Goal: Task Accomplishment & Management: Manage account settings

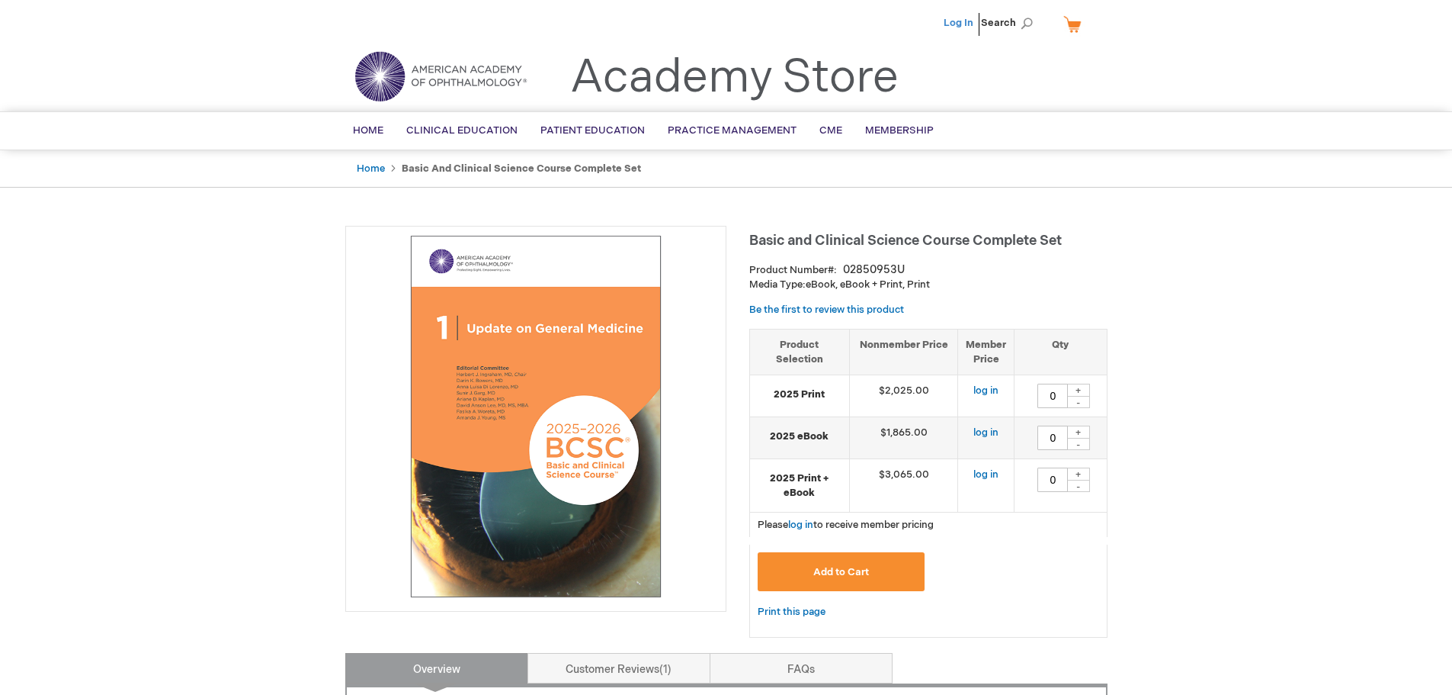
click at [949, 19] on link "Log In" at bounding box center [959, 23] width 30 height 12
click at [902, 14] on li "[PERSON_NAME]" at bounding box center [883, 23] width 92 height 46
click at [901, 27] on span "[PERSON_NAME]" at bounding box center [883, 23] width 85 height 12
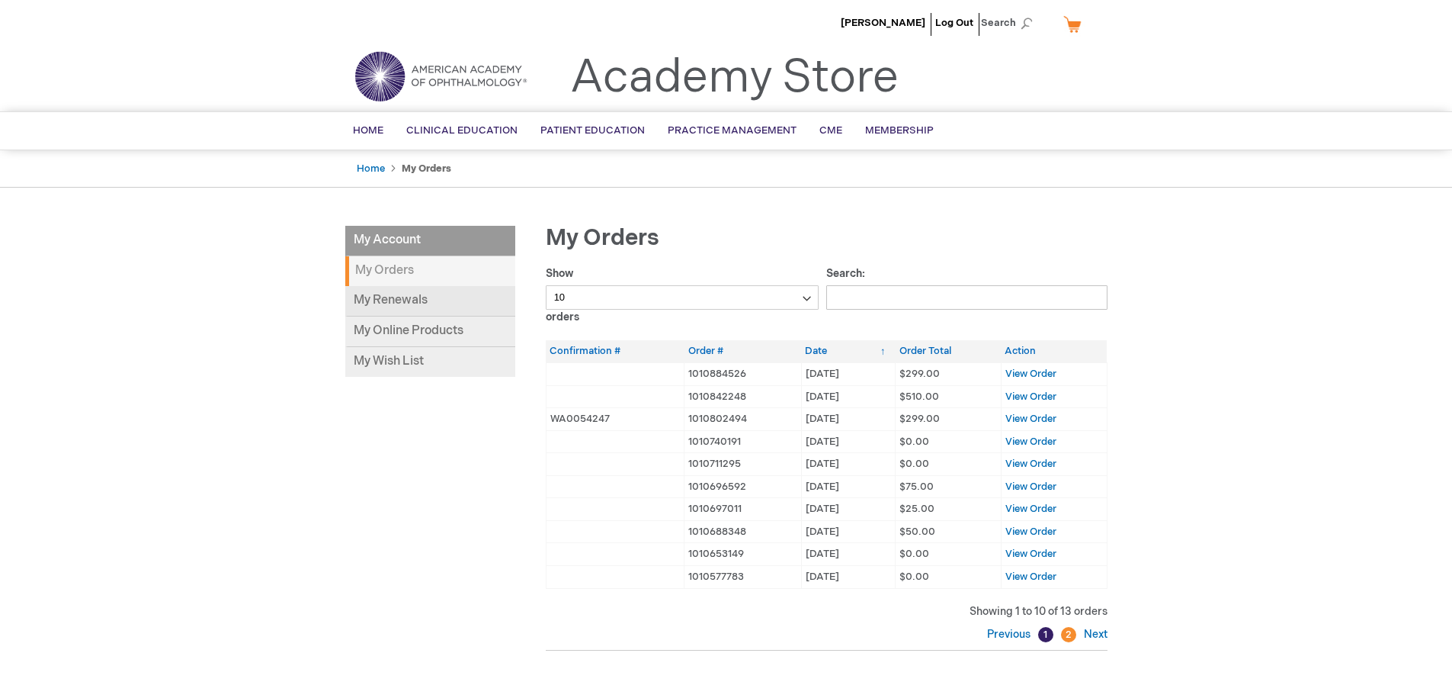
click at [404, 303] on link "My Renewals" at bounding box center [430, 301] width 170 height 30
click at [428, 339] on link "My Online Products" at bounding box center [430, 331] width 170 height 30
